Goal: Check status: Check status

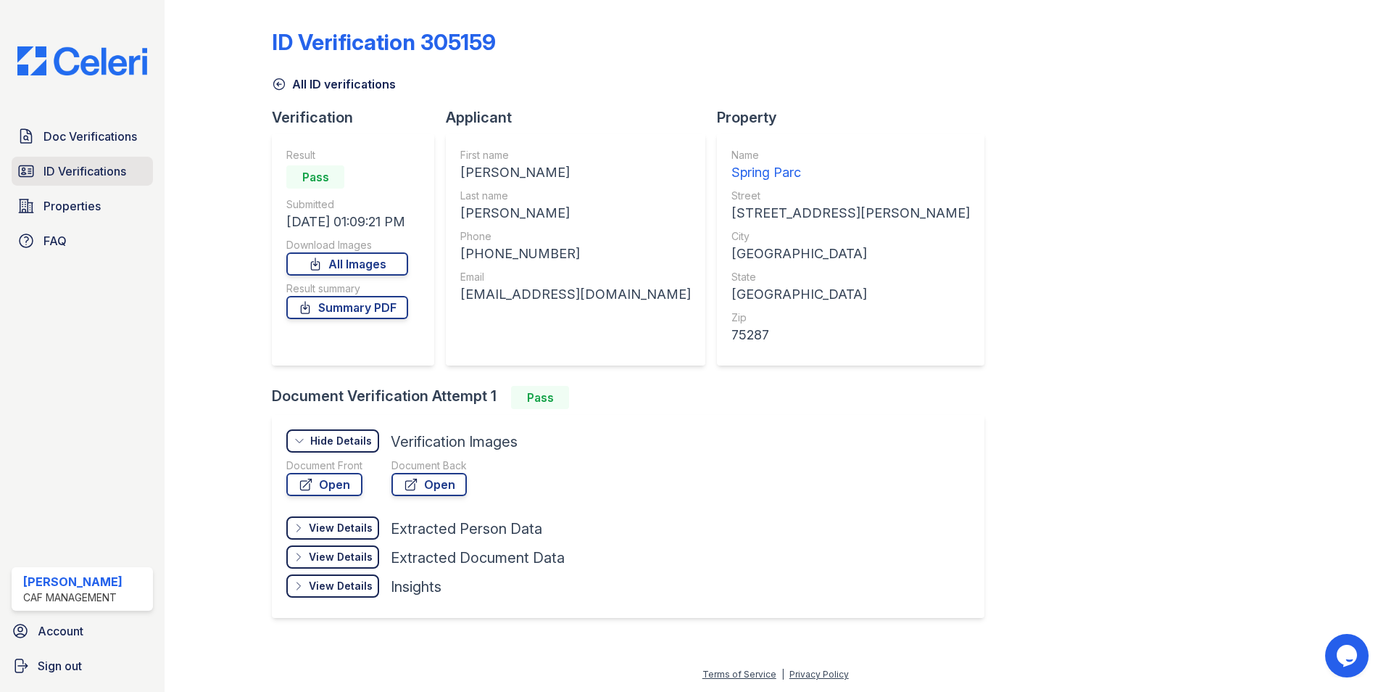
click at [85, 162] on link "ID Verifications" at bounding box center [82, 171] width 141 height 29
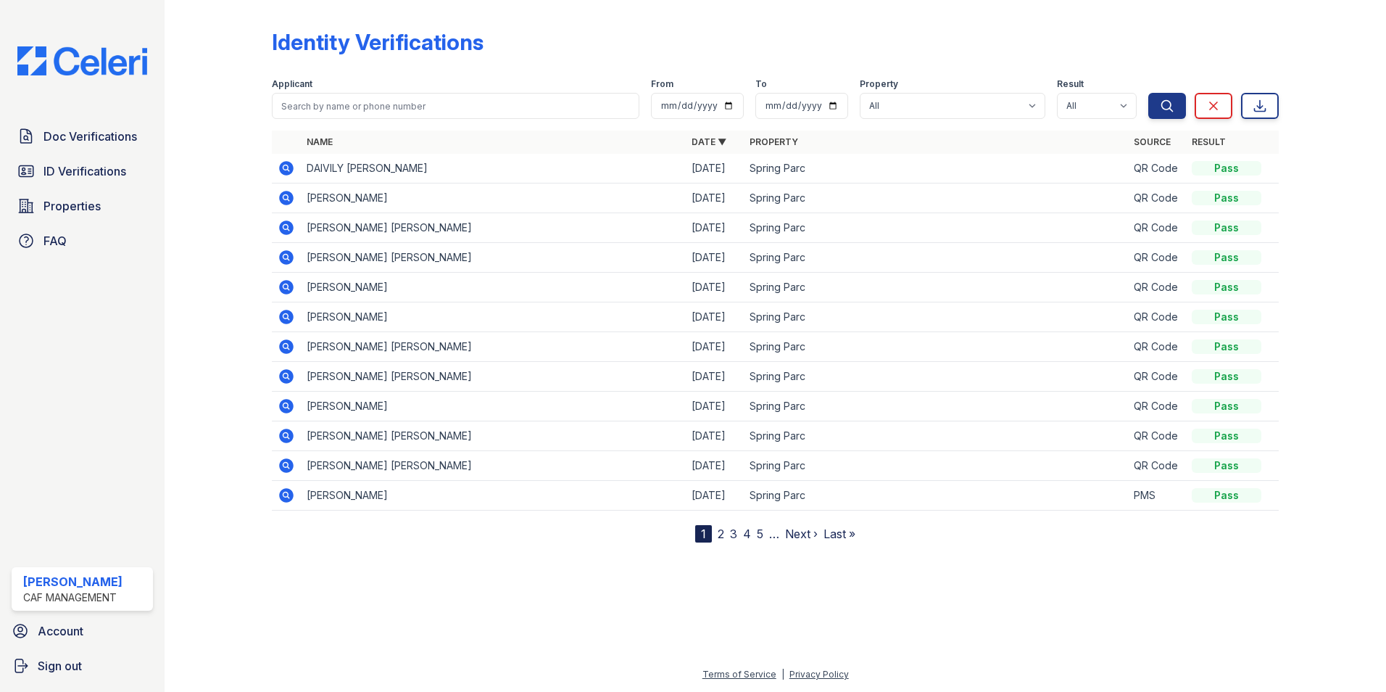
click at [284, 167] on icon at bounding box center [285, 167] width 4 height 4
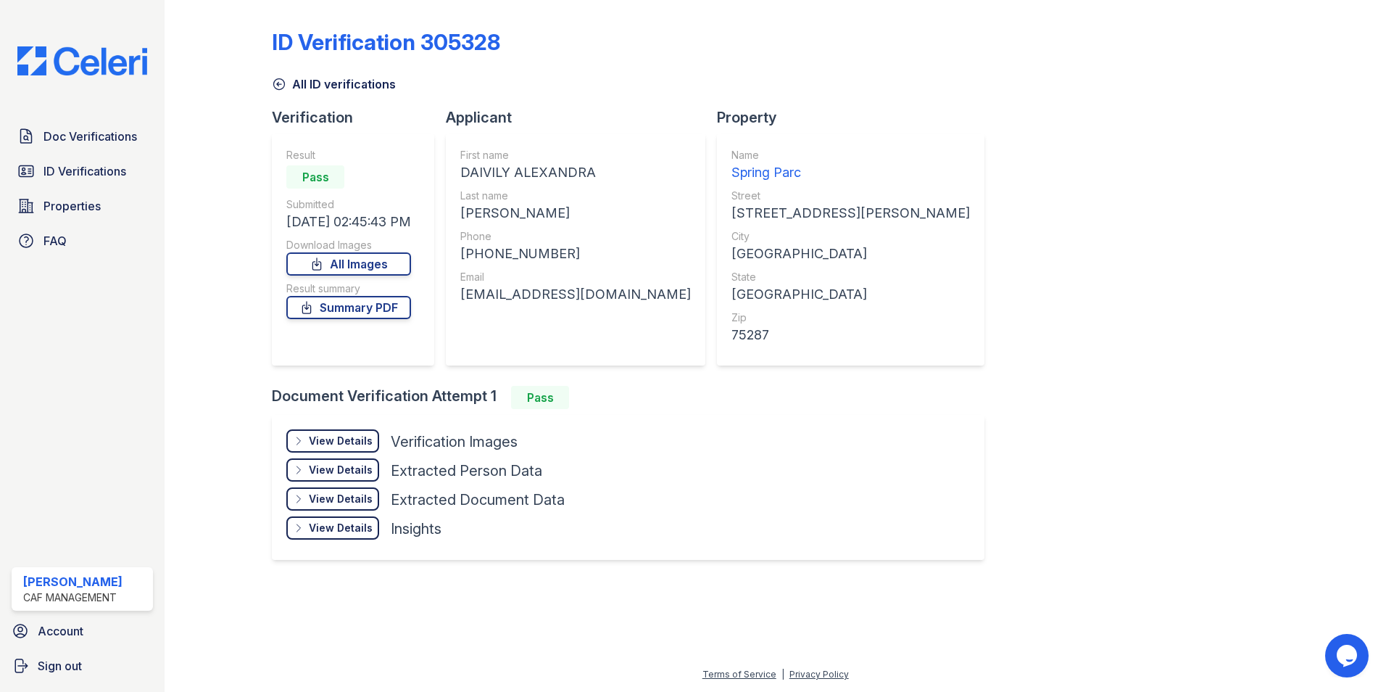
click at [362, 442] on div "View Details" at bounding box center [341, 440] width 64 height 14
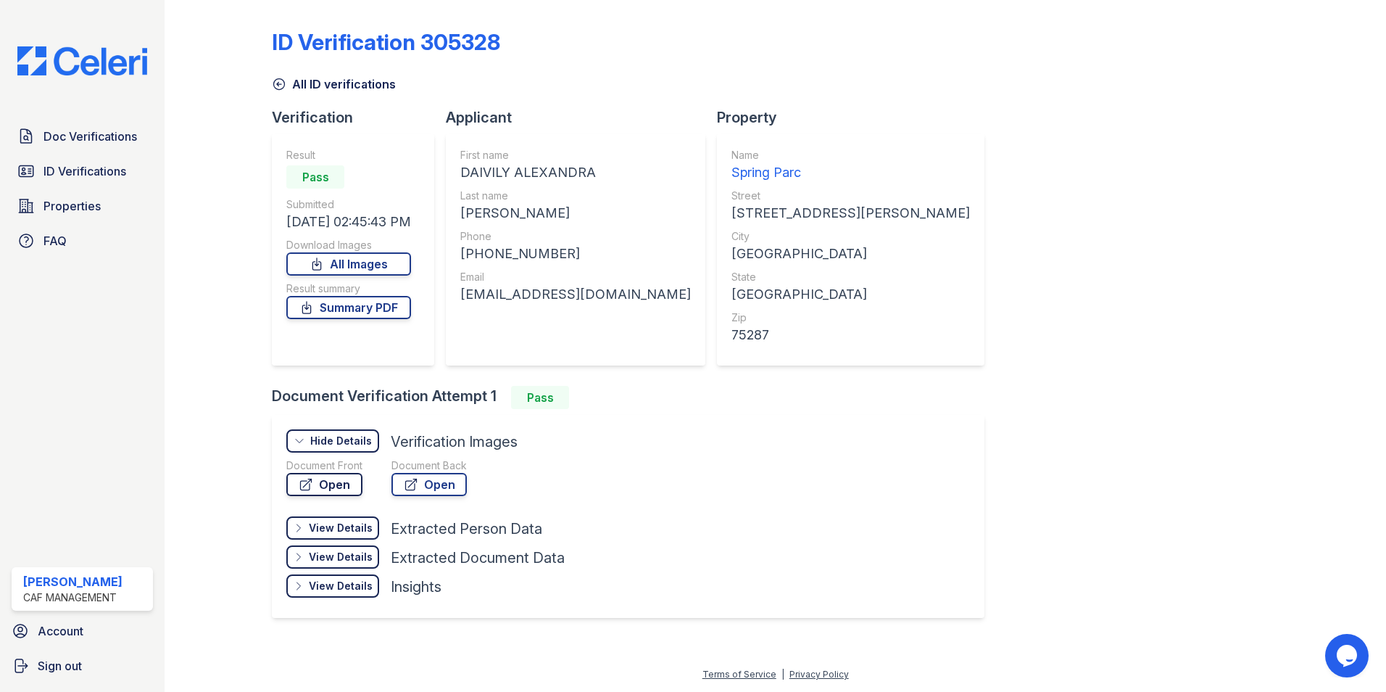
click at [325, 485] on link "Open" at bounding box center [324, 484] width 76 height 23
